Goal: Navigation & Orientation: Find specific page/section

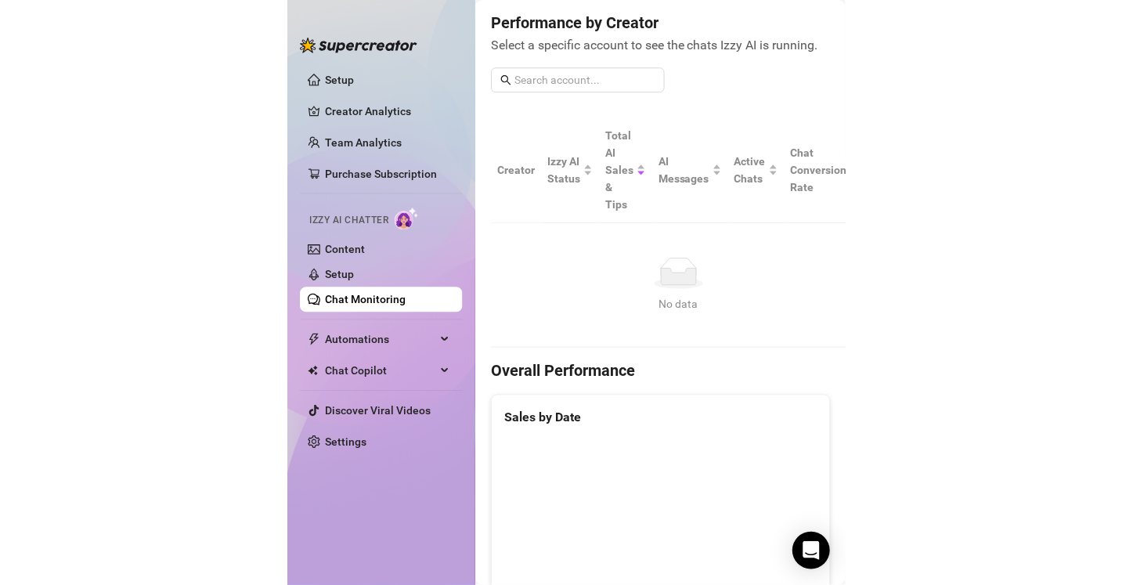
scroll to position [193, 0]
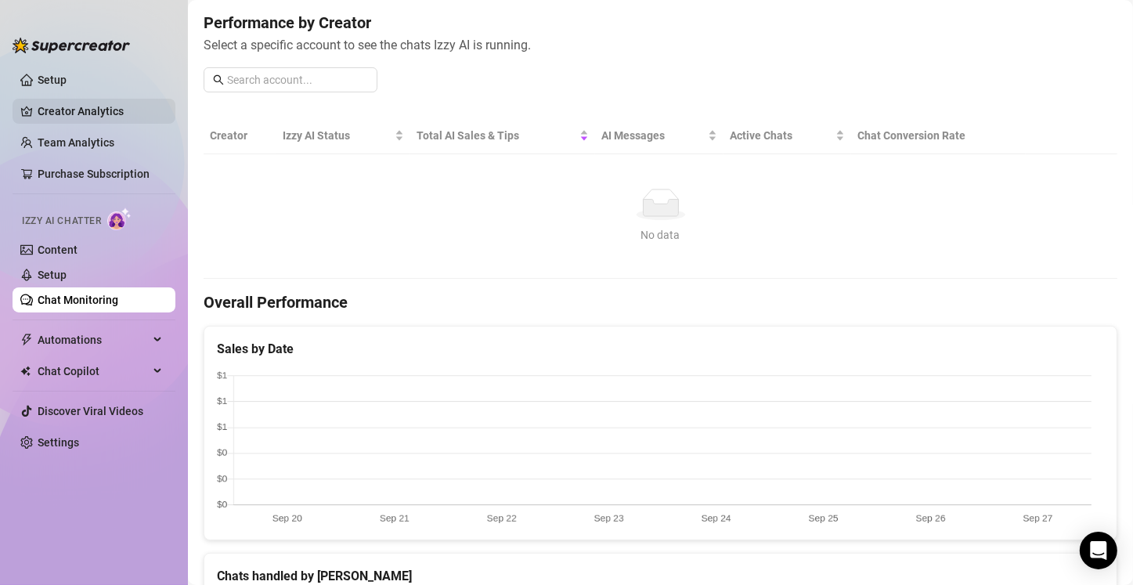
click at [46, 108] on link "Creator Analytics" at bounding box center [100, 111] width 125 height 25
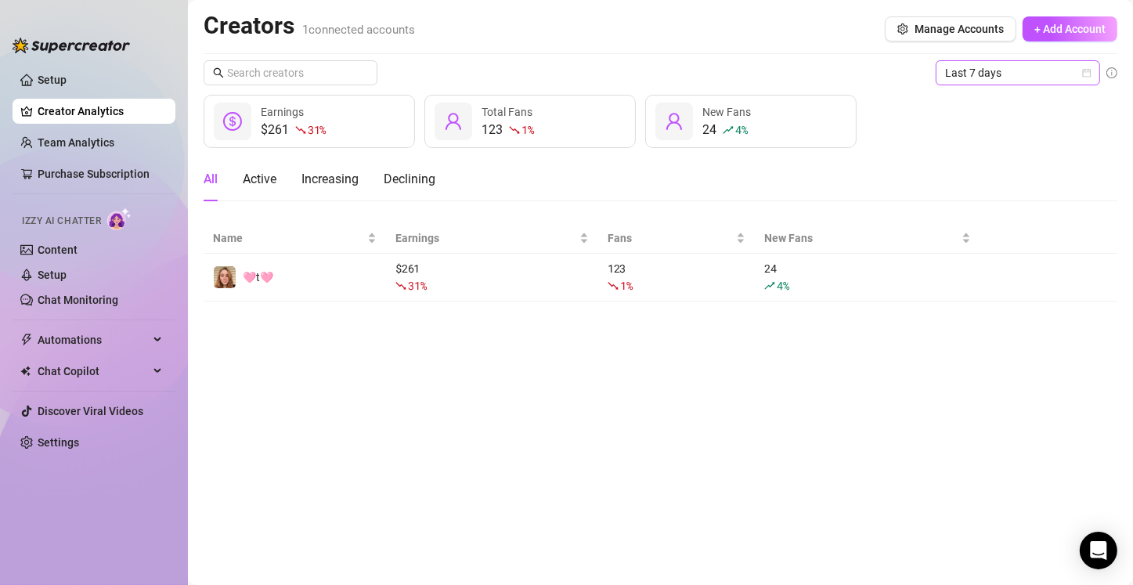
click at [1061, 80] on span "Last 7 days" at bounding box center [1018, 72] width 146 height 23
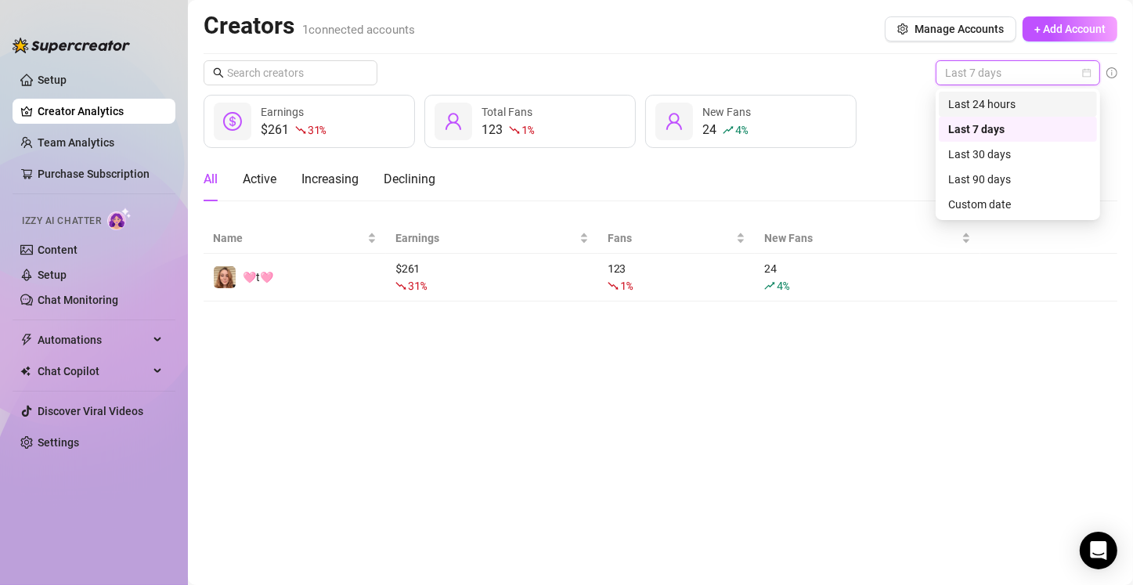
click at [1036, 102] on div "Last 24 hours" at bounding box center [1017, 103] width 139 height 17
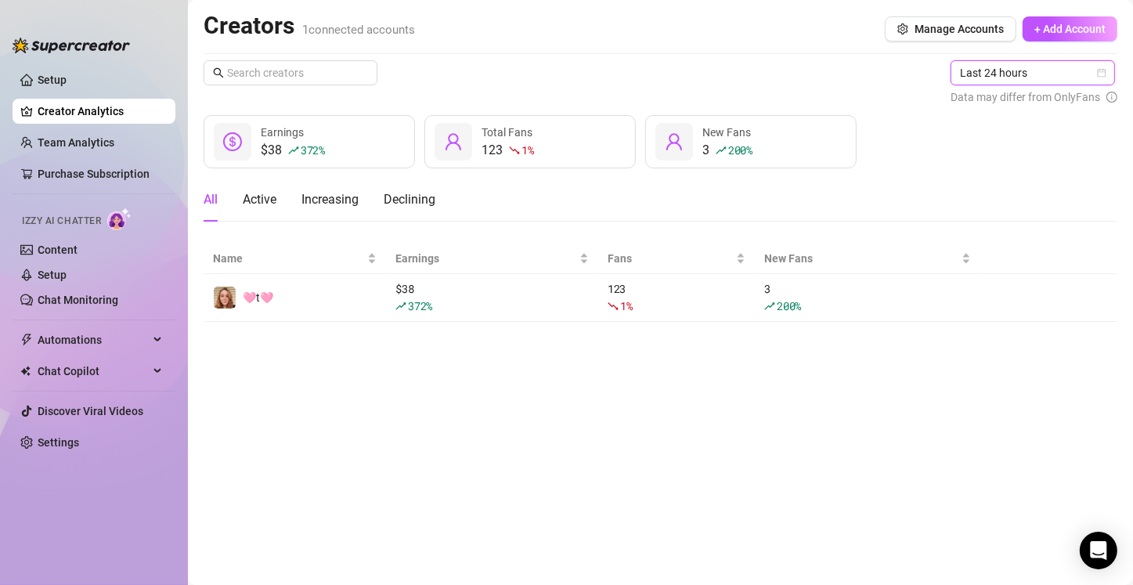
click at [1036, 77] on span "Last 24 hours" at bounding box center [1033, 72] width 146 height 23
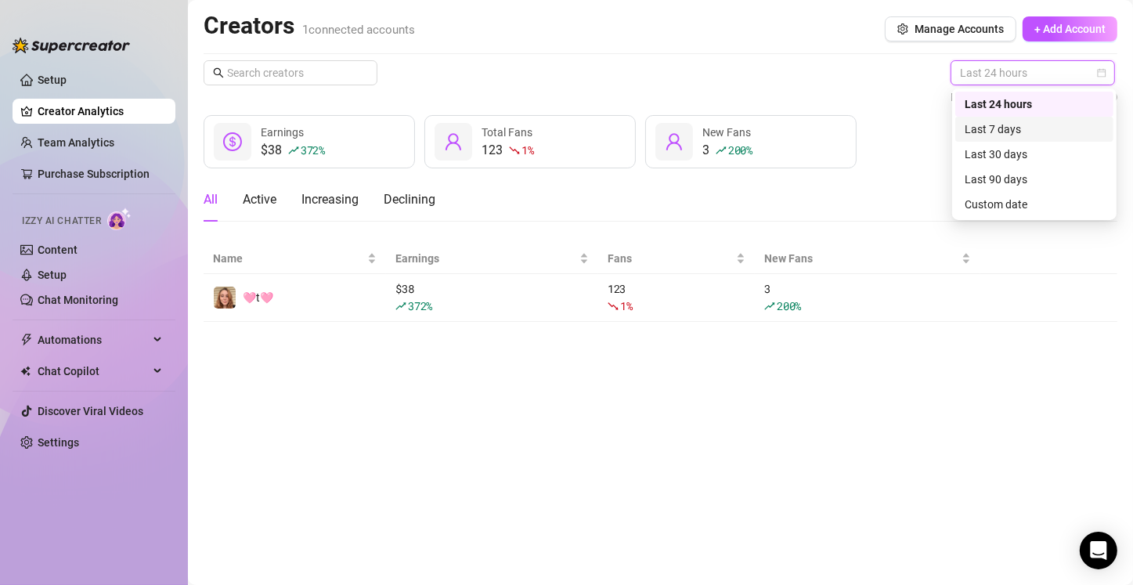
click at [1001, 129] on div "Last 7 days" at bounding box center [1033, 129] width 139 height 17
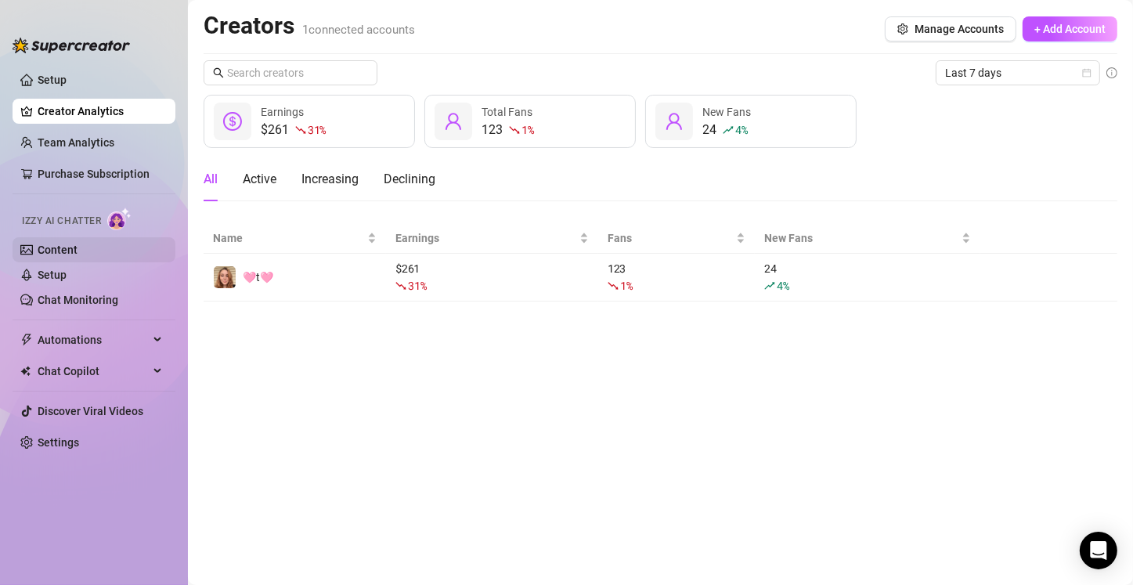
click at [74, 254] on link "Content" at bounding box center [58, 249] width 40 height 13
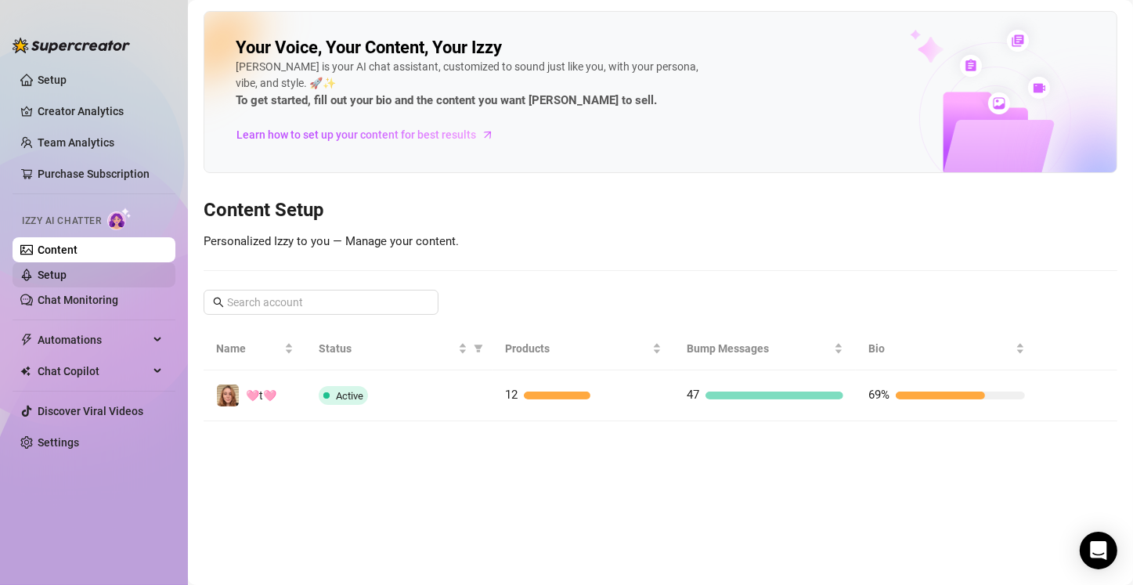
click at [67, 279] on link "Setup" at bounding box center [52, 274] width 29 height 13
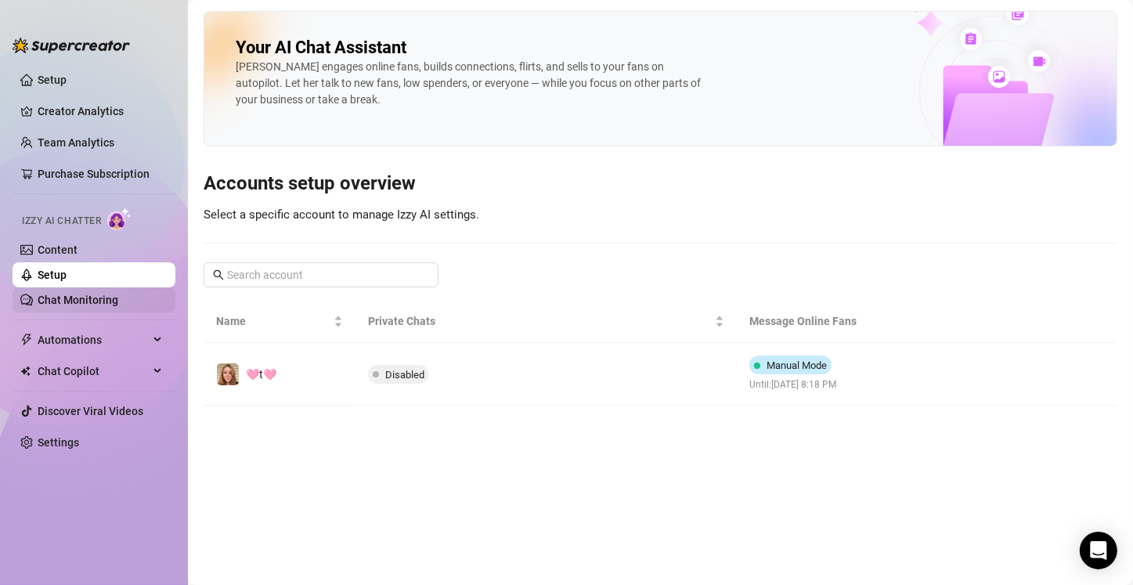
click at [86, 301] on link "Chat Monitoring" at bounding box center [78, 300] width 81 height 13
